Goal: Task Accomplishment & Management: Manage account settings

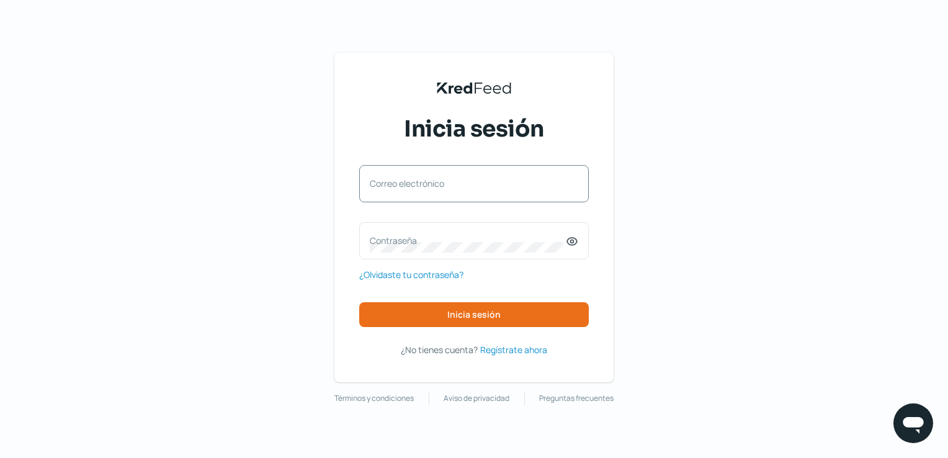
click at [460, 186] on label "Correo electrónico" at bounding box center [468, 183] width 196 height 12
click at [460, 186] on input "Correo electrónico" at bounding box center [474, 189] width 208 height 11
paste input "[EMAIL_ADDRESS][DOMAIN_NAME]"
type input "[EMAIL_ADDRESS][DOMAIN_NAME]"
click at [648, 190] on div "KredFeed's Black Logo Inicia sesión [EMAIL_ADDRESS][DOMAIN_NAME] Correo electró…" at bounding box center [474, 229] width 948 height 458
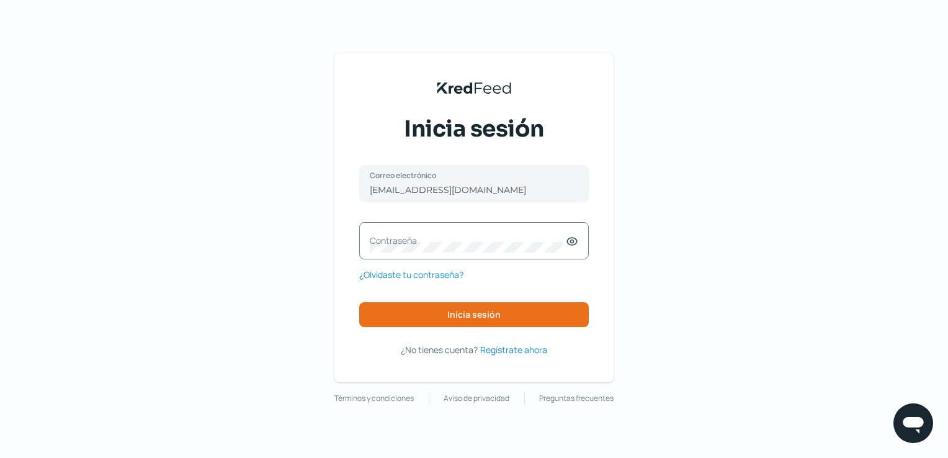
click at [436, 241] on label "Contraseña" at bounding box center [468, 240] width 196 height 12
click at [531, 315] on button "Inicia sesión" at bounding box center [474, 314] width 230 height 25
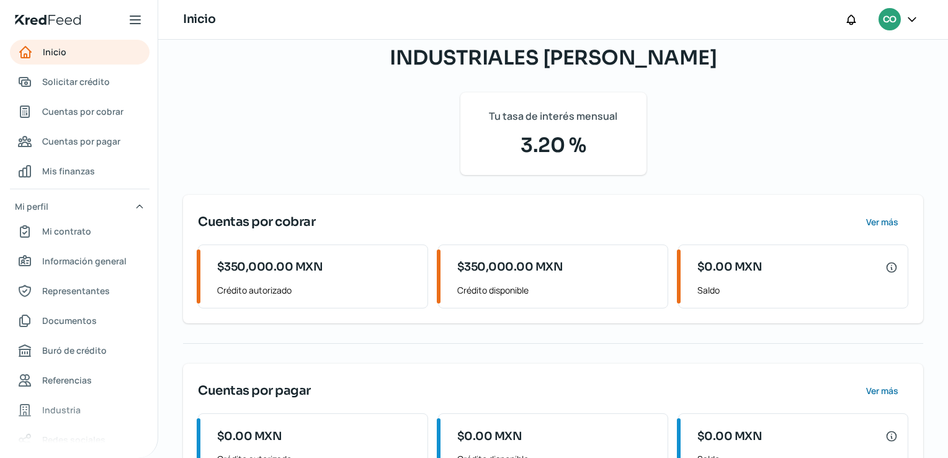
scroll to position [174, 0]
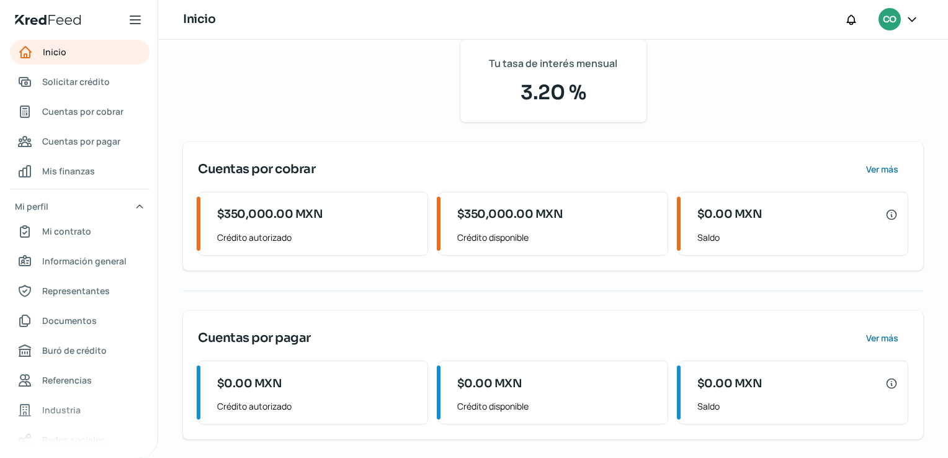
click at [139, 22] on icon at bounding box center [135, 19] width 15 height 15
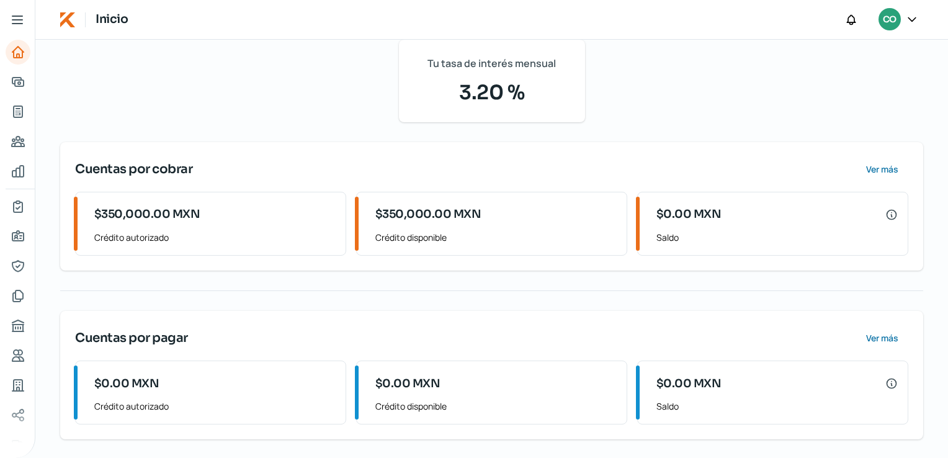
click at [22, 21] on icon at bounding box center [17, 19] width 15 height 15
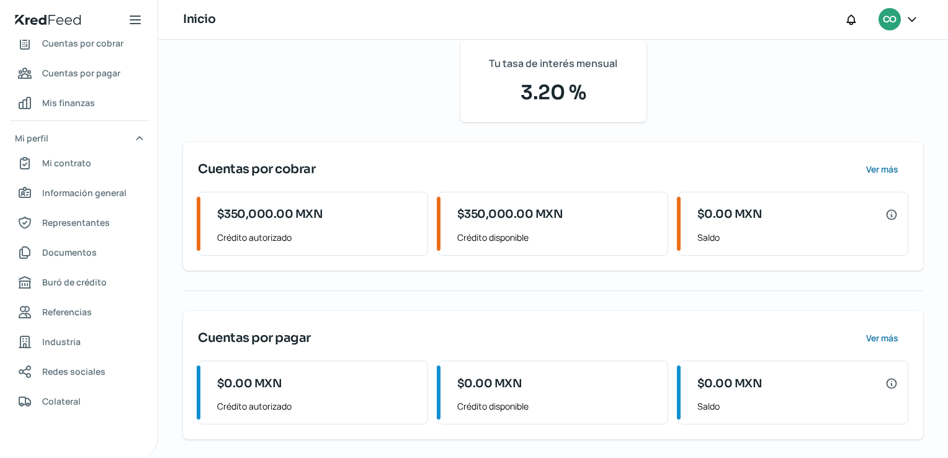
scroll to position [0, 0]
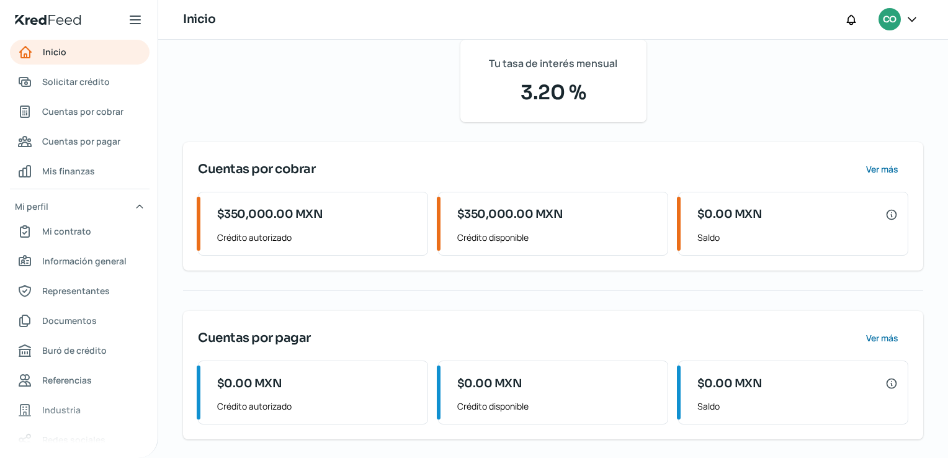
click at [135, 20] on icon at bounding box center [135, 19] width 15 height 15
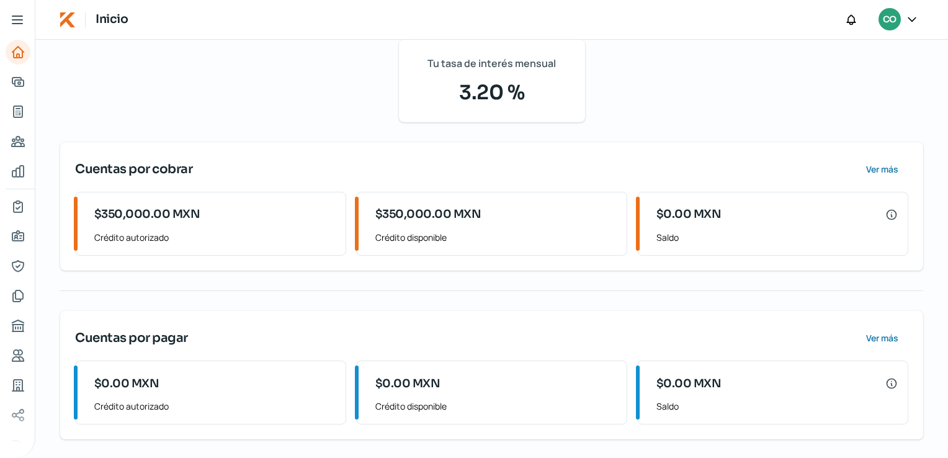
click at [20, 20] on icon at bounding box center [17, 19] width 10 height 7
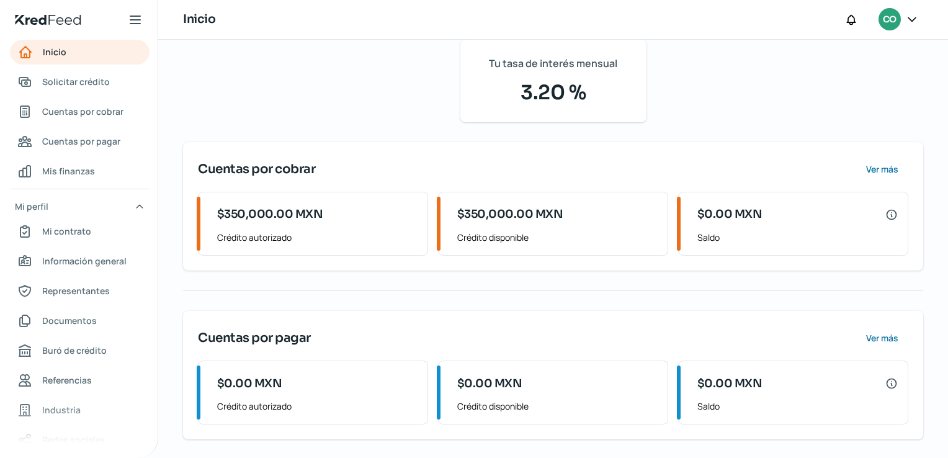
click at [914, 27] on div at bounding box center [912, 20] width 22 height 24
click at [911, 22] on icon at bounding box center [912, 19] width 12 height 12
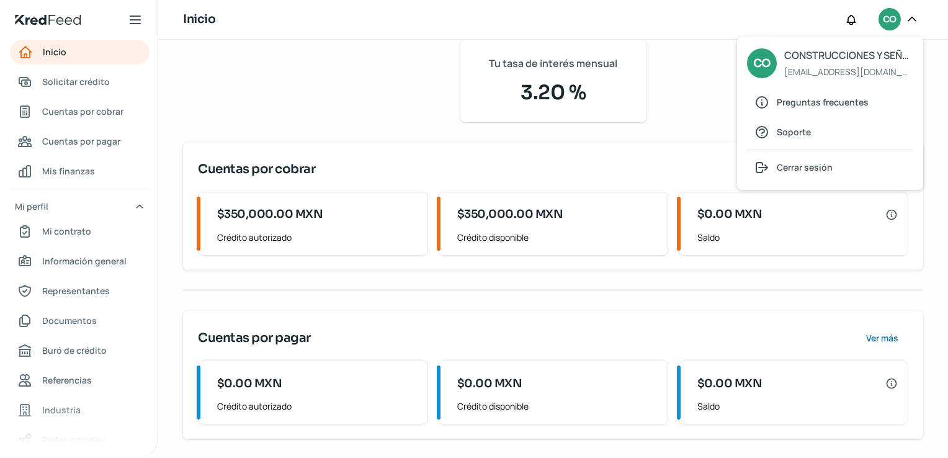
click at [710, 91] on div "[DATE][PERSON_NAME] Buenas noches, CONSTRUCCIONES Y SEÑALAMIENTOS INDUSTRIALES …" at bounding box center [553, 188] width 740 height 502
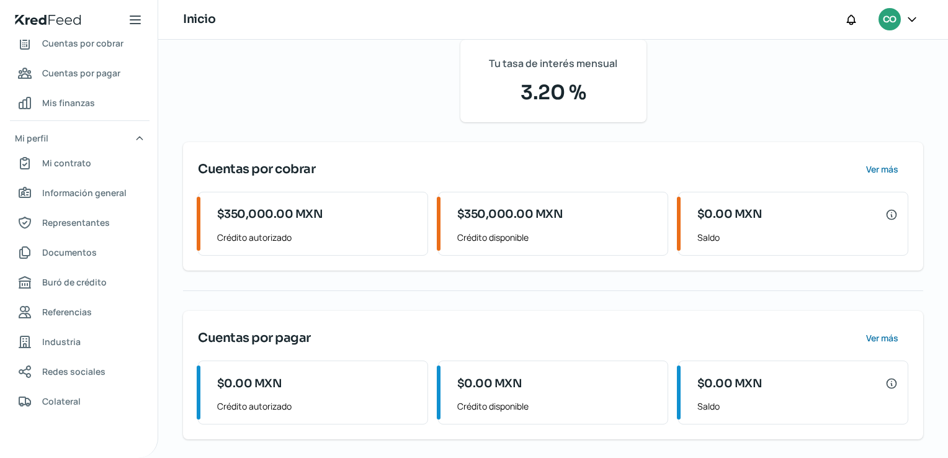
scroll to position [55, 0]
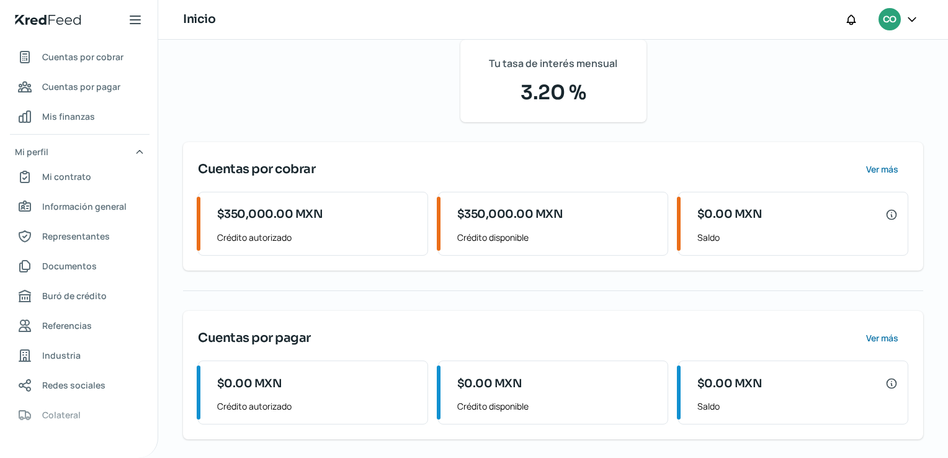
drag, startPoint x: 161, startPoint y: 323, endPoint x: 151, endPoint y: 400, distance: 77.5
click at [151, 400] on div "Inicio | KredFeed Inicio Solicitar crédito Cuentas por cobrar Cuentas por pagar…" at bounding box center [474, 229] width 948 height 458
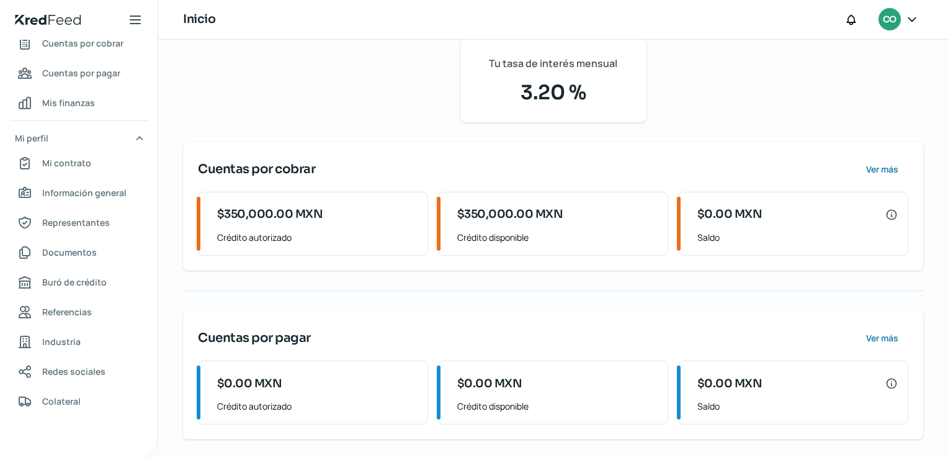
scroll to position [0, 0]
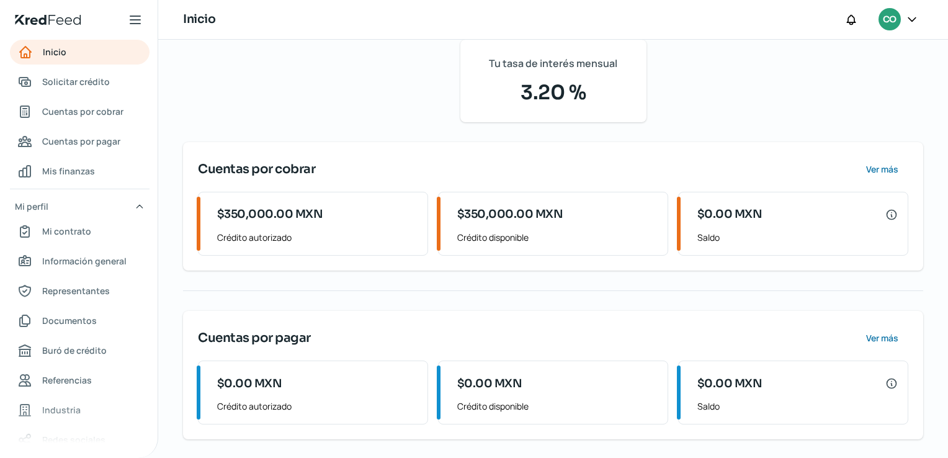
click at [140, 24] on icon at bounding box center [135, 19] width 15 height 15
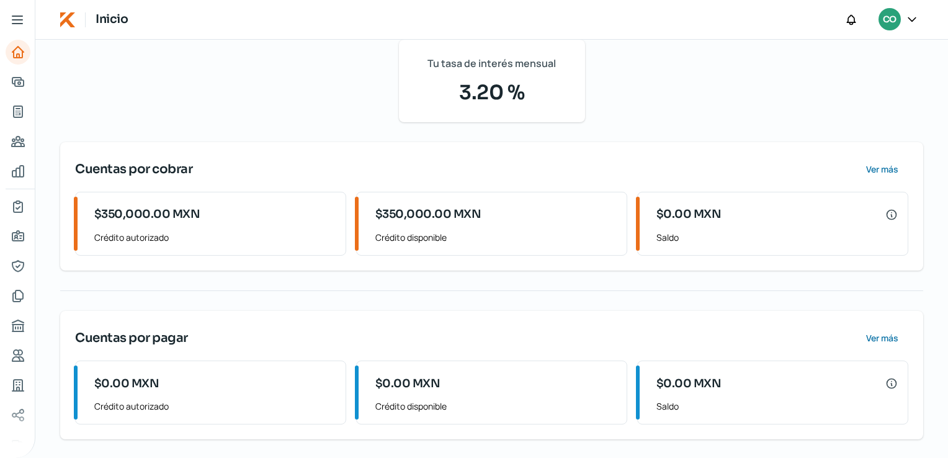
click at [19, 24] on icon at bounding box center [17, 19] width 10 height 7
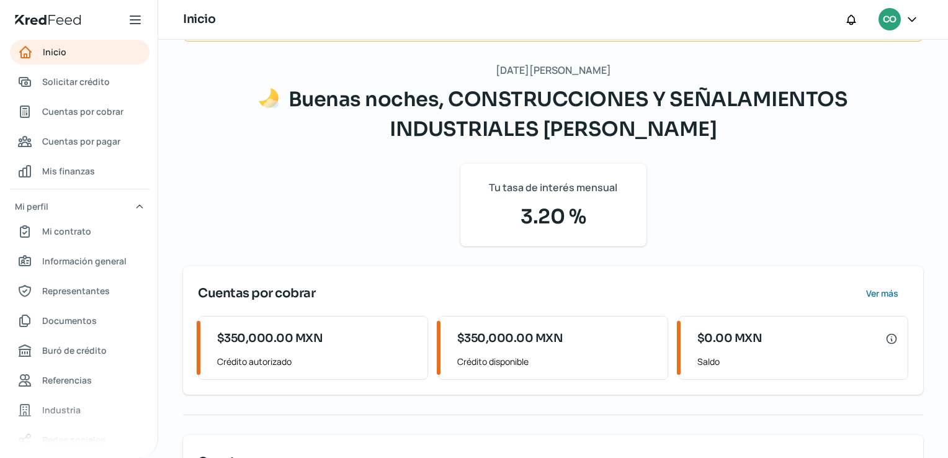
scroll to position [51, 0]
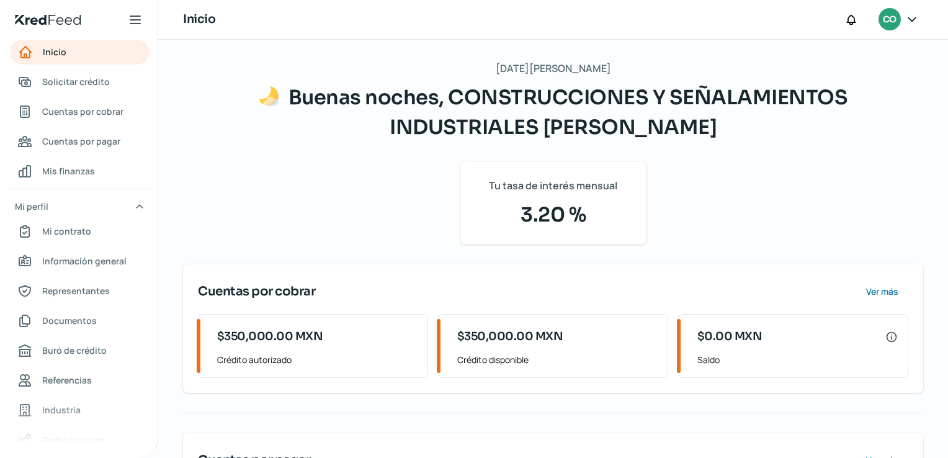
click at [141, 203] on icon at bounding box center [140, 207] width 10 height 10
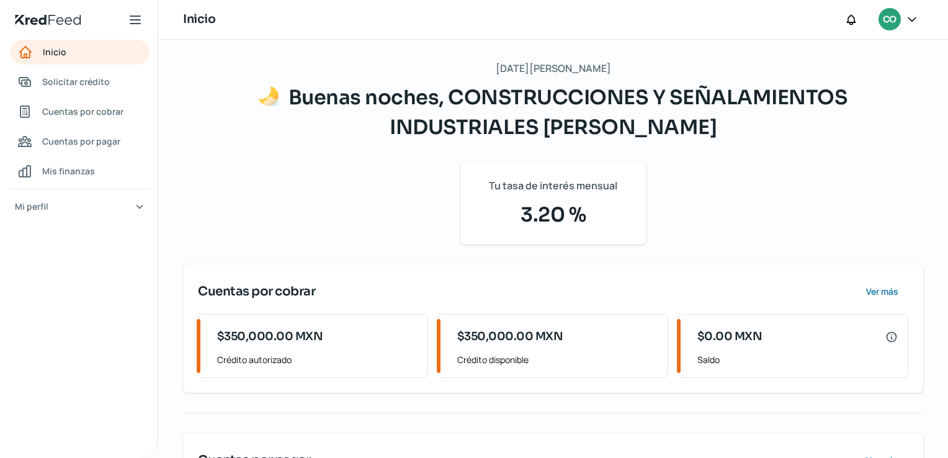
click at [141, 203] on icon at bounding box center [140, 207] width 10 height 10
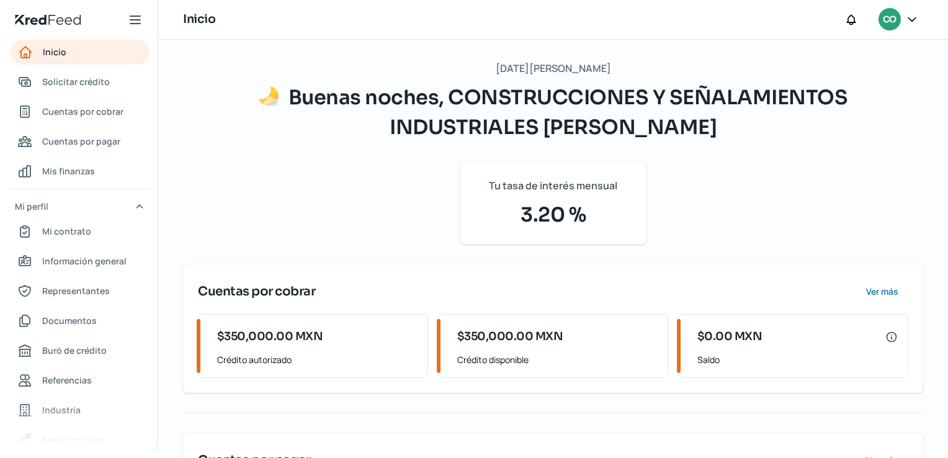
click at [133, 19] on icon at bounding box center [135, 19] width 15 height 15
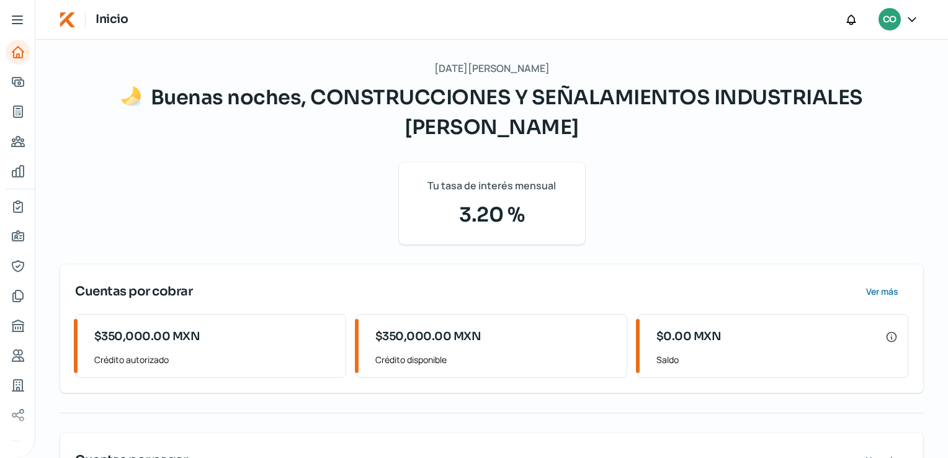
click at [16, 22] on icon at bounding box center [17, 19] width 15 height 15
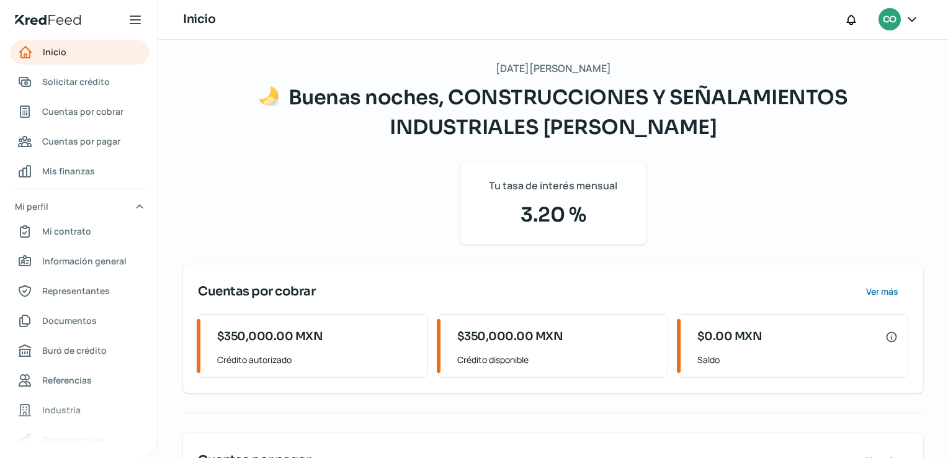
click at [99, 98] on nav "Inicio Solicitar crédito Cuentas por cobrar Cuentas por pagar Mis finanzas Mi p…" at bounding box center [79, 241] width 158 height 403
click at [100, 115] on span "Cuentas por cobrar" at bounding box center [82, 112] width 81 height 16
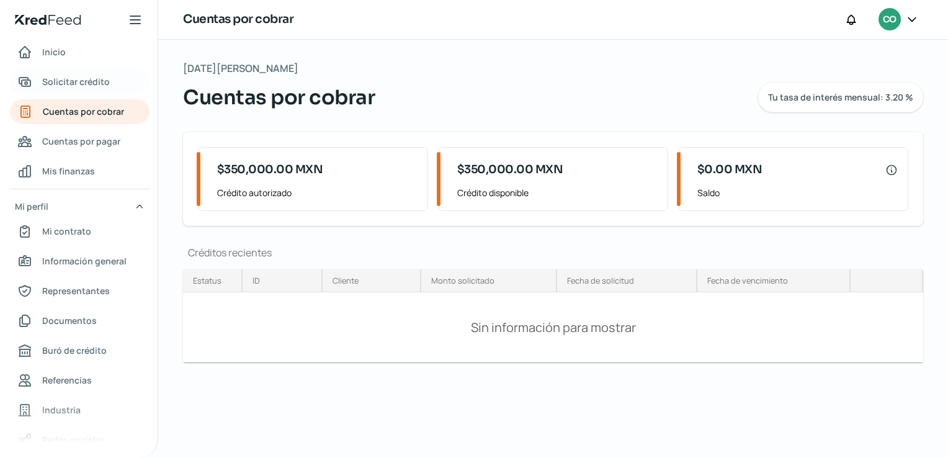
click at [83, 84] on span "Solicitar crédito" at bounding box center [76, 82] width 68 height 16
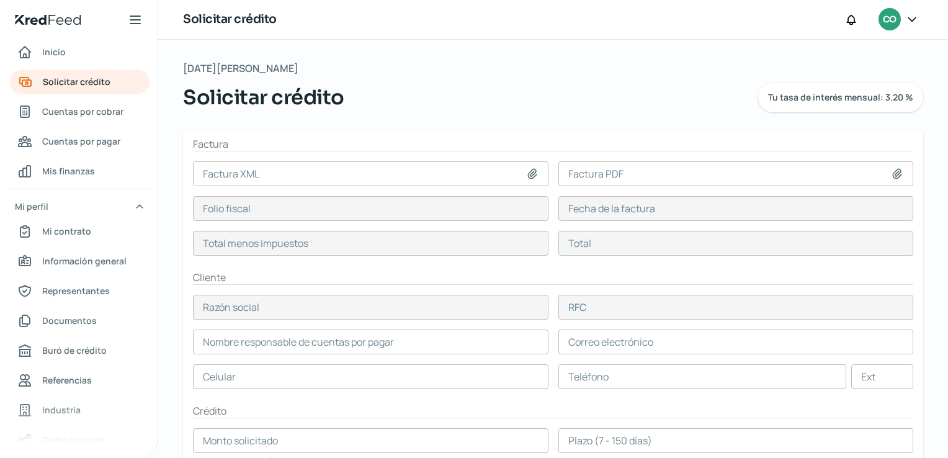
click at [672, 95] on div "Solicitar crédito Tu tasa de interés mensual: 3.20 %" at bounding box center [553, 97] width 740 height 30
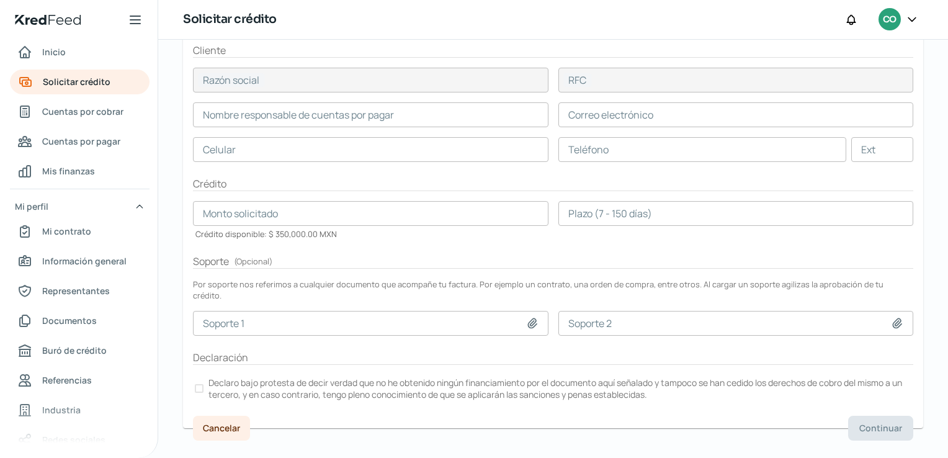
scroll to position [233, 0]
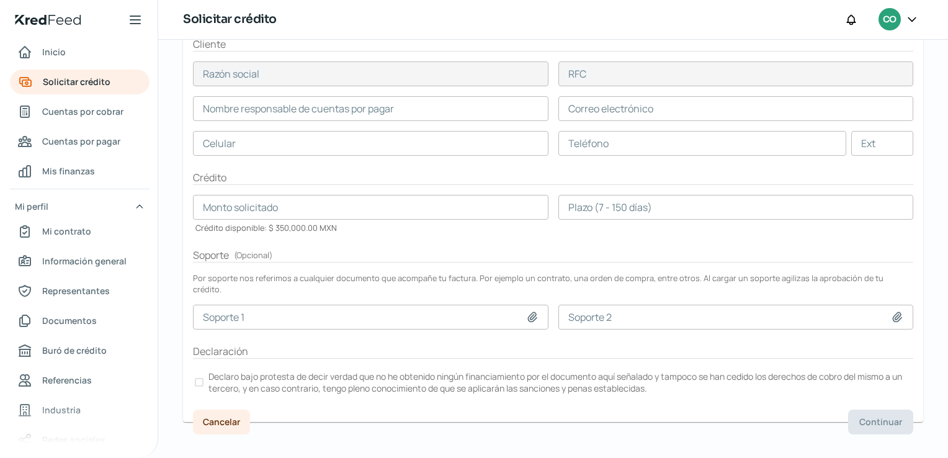
click at [911, 24] on icon at bounding box center [912, 19] width 12 height 12
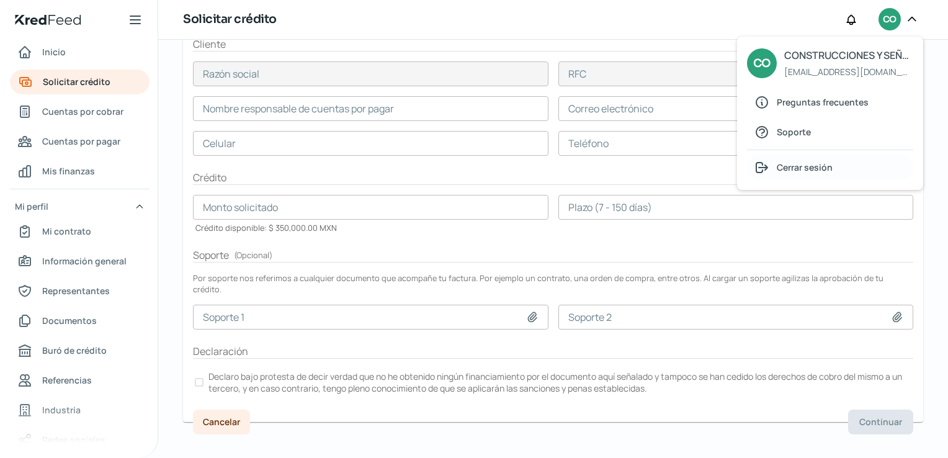
click at [822, 167] on span "Cerrar sesión" at bounding box center [805, 167] width 56 height 16
